Goal: Book appointment/travel/reservation

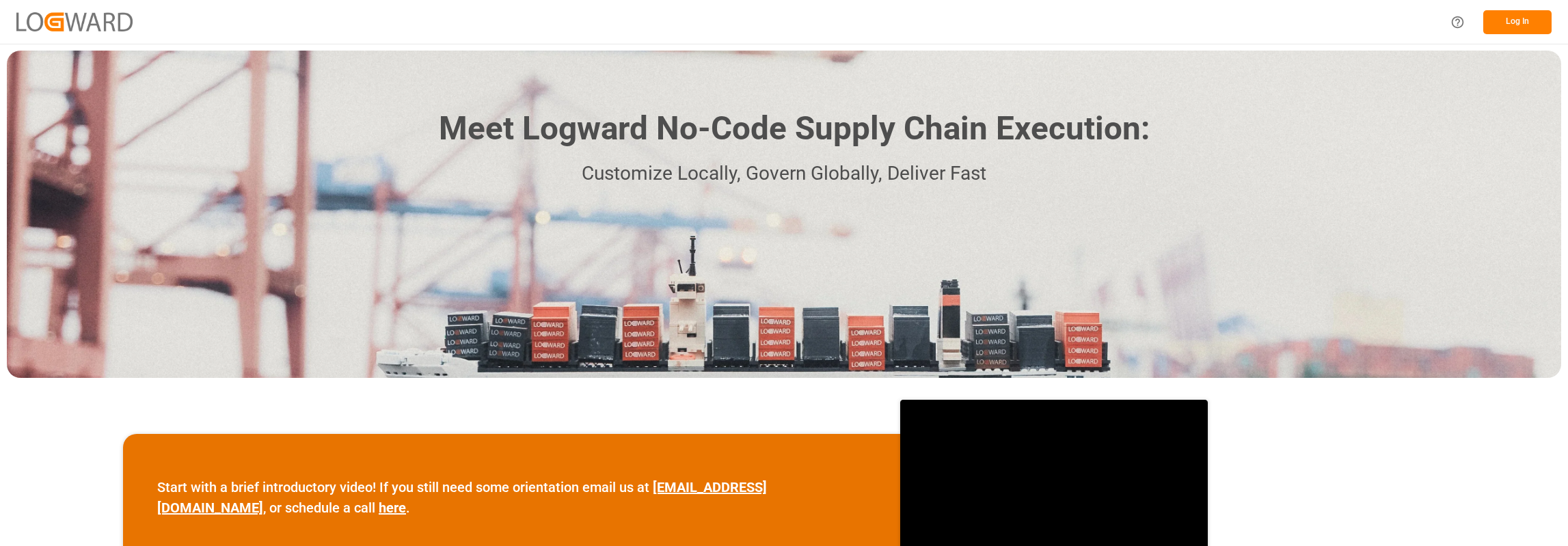
click at [1535, 23] on button "Log In" at bounding box center [1517, 22] width 68 height 24
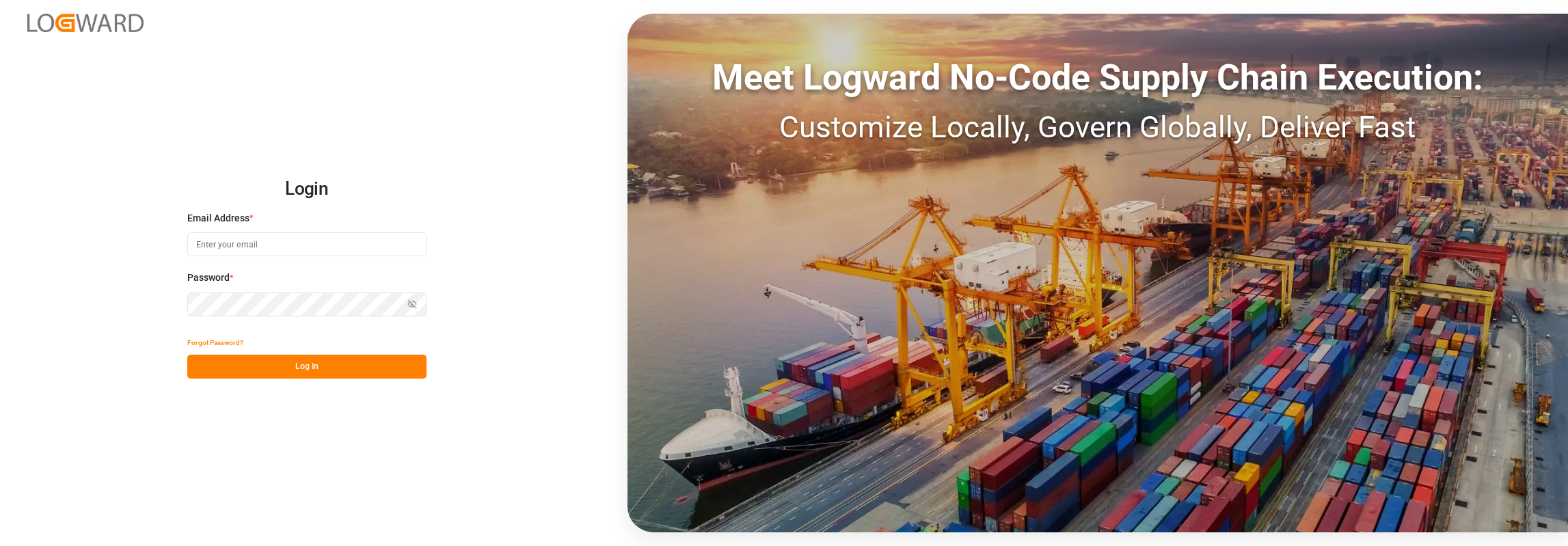
click at [290, 236] on input at bounding box center [306, 244] width 239 height 24
type input "[PERSON_NAME][EMAIL_ADDRESS][PERSON_NAME][DOMAIN_NAME]"
click at [310, 367] on button "Log In" at bounding box center [306, 367] width 239 height 24
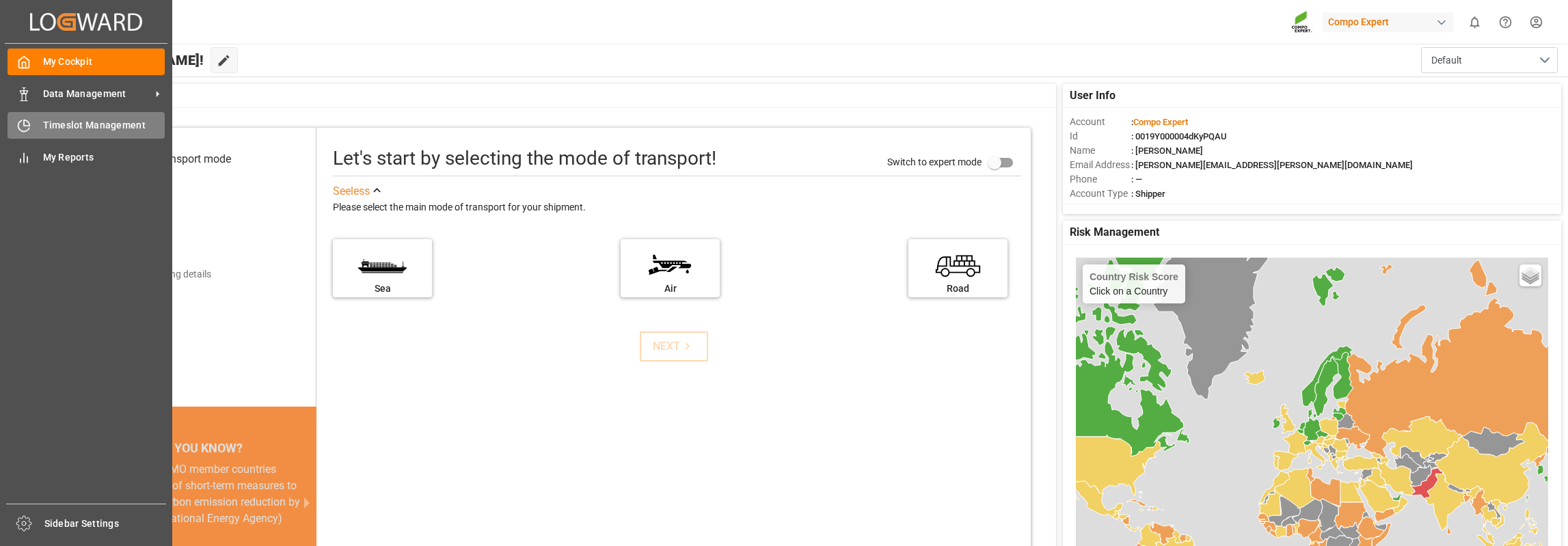
click at [44, 118] on div "Timeslot Management Timeslot Management" at bounding box center [86, 125] width 157 height 26
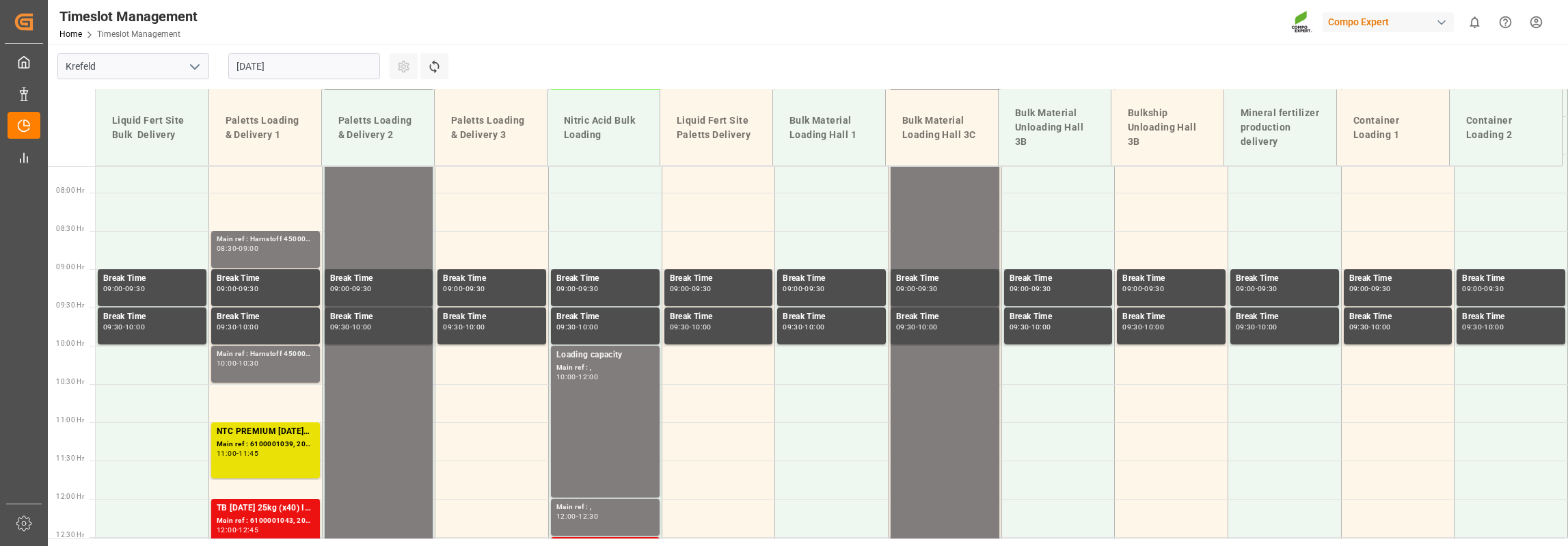
scroll to position [785, 0]
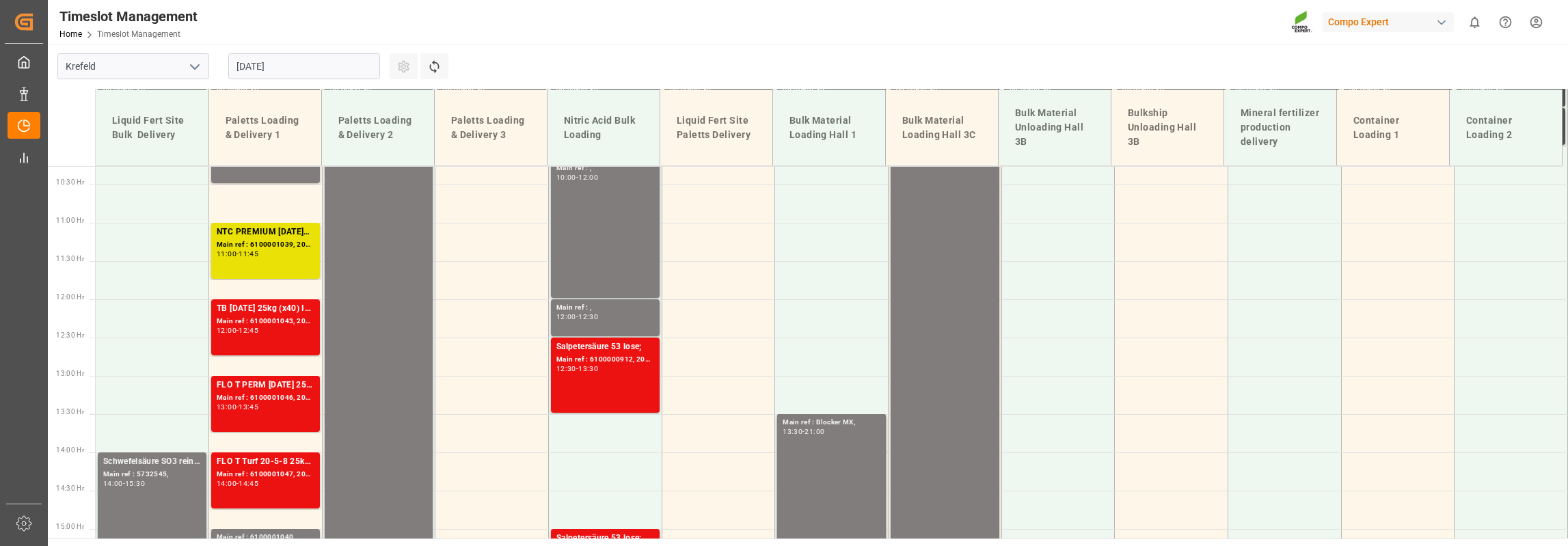
click at [308, 63] on input "[DATE]" at bounding box center [304, 67] width 152 height 26
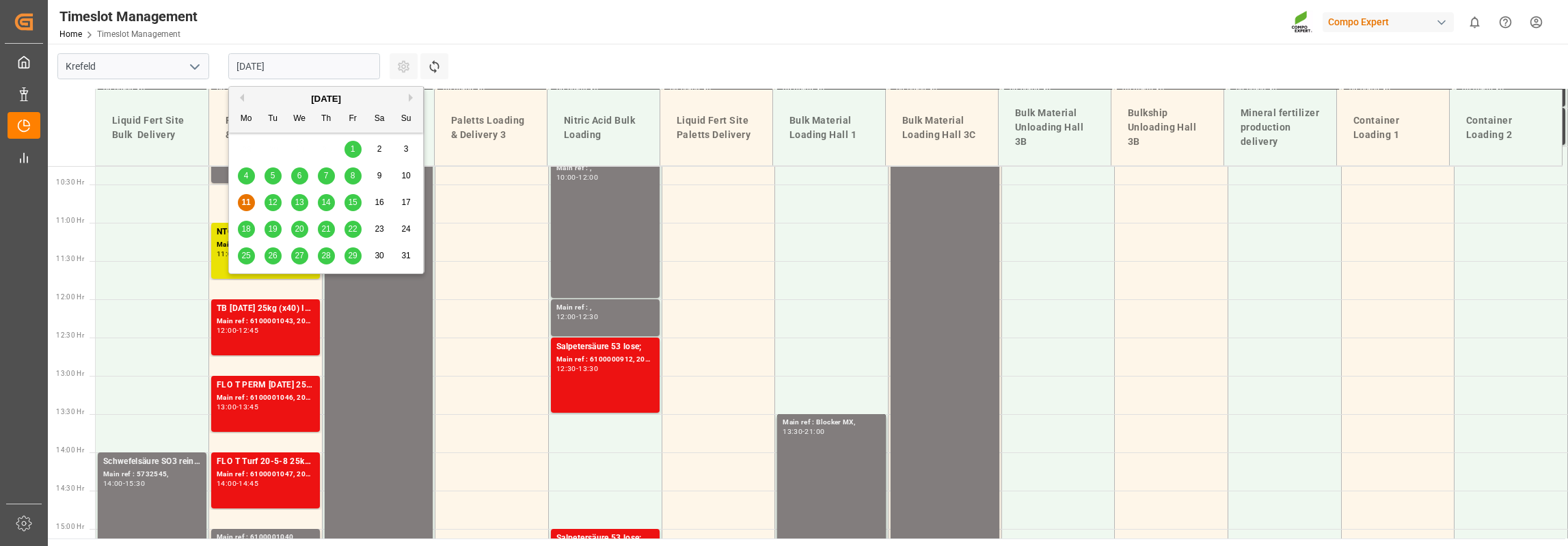
click at [305, 197] on div "13" at bounding box center [300, 203] width 17 height 16
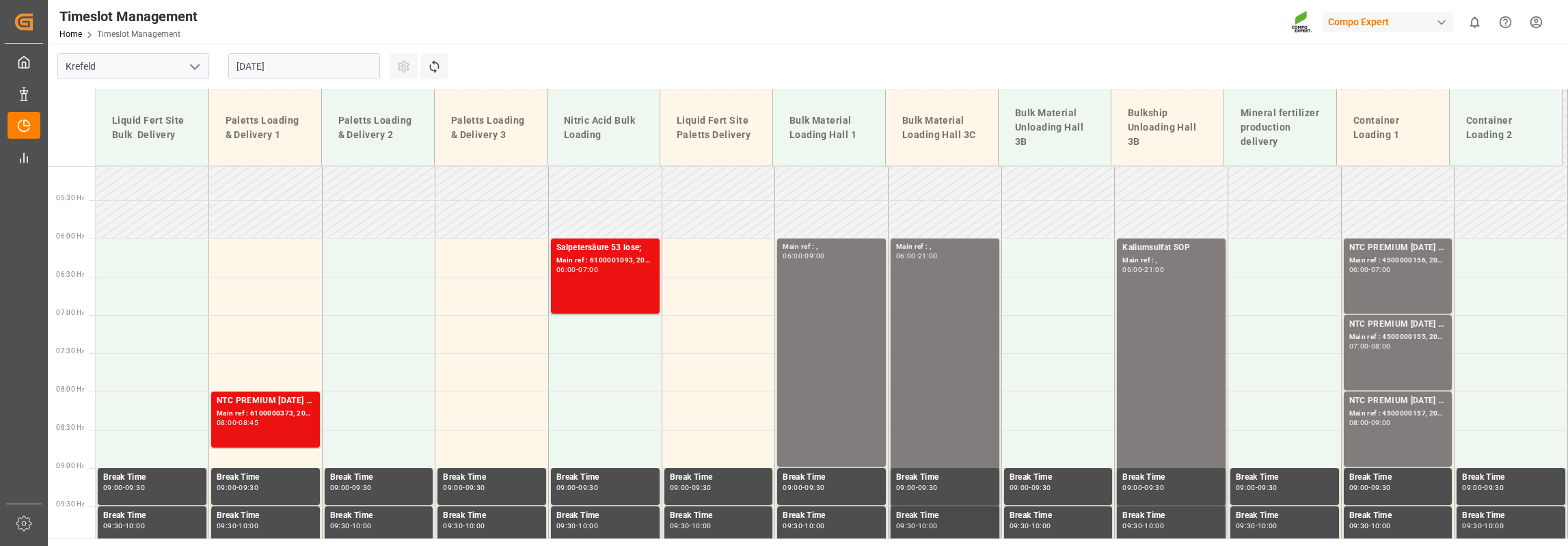
scroll to position [306, 0]
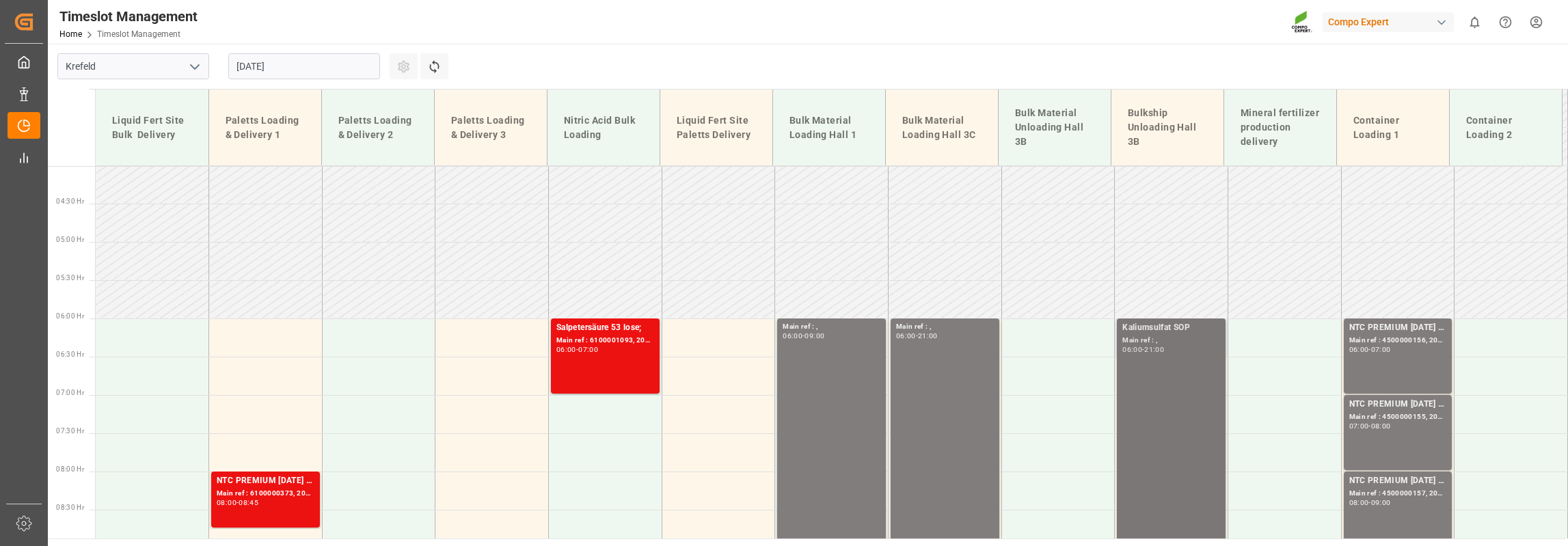
click at [1405, 371] on div "NTC PREMIUM [DATE] 25kg (x42) INT; Main ref : 4500000156, 2000000004; 06:00 - 0…" at bounding box center [1398, 356] width 97 height 70
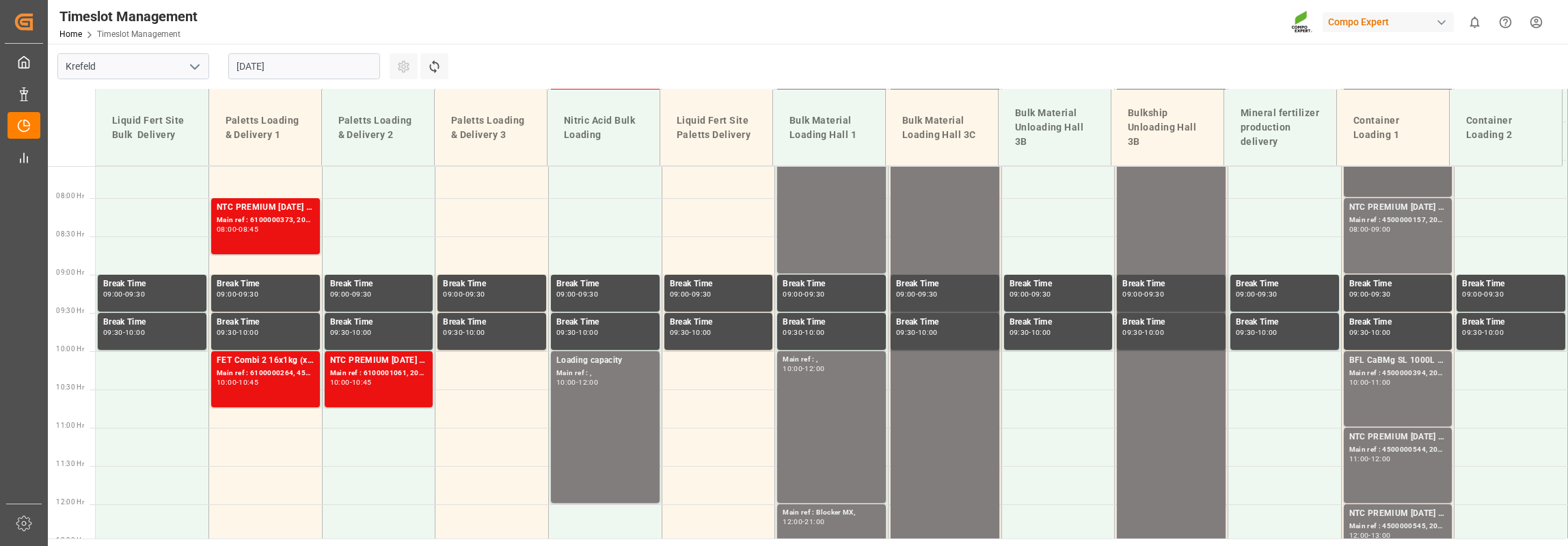
scroll to position [374, 0]
